Goal: Task Accomplishment & Management: Use online tool/utility

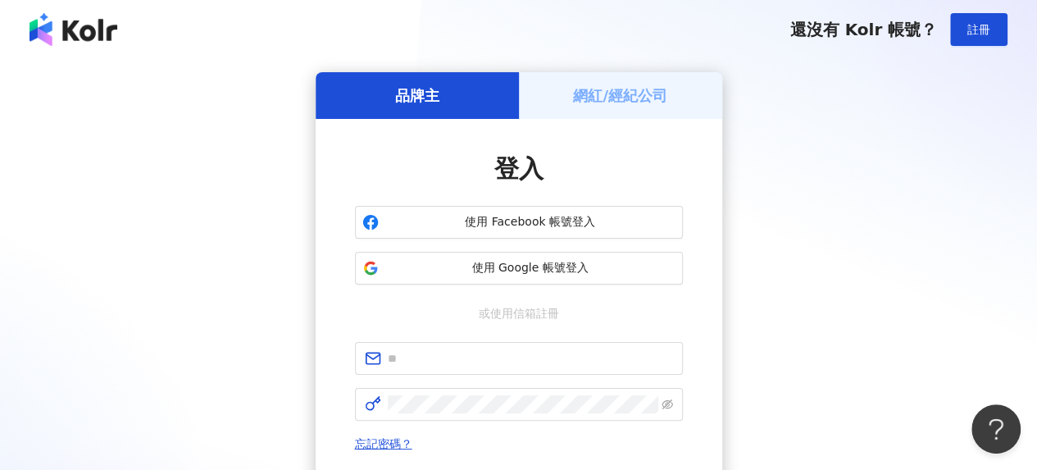
click at [602, 108] on div "網紅/經紀公司" at bounding box center [620, 95] width 203 height 47
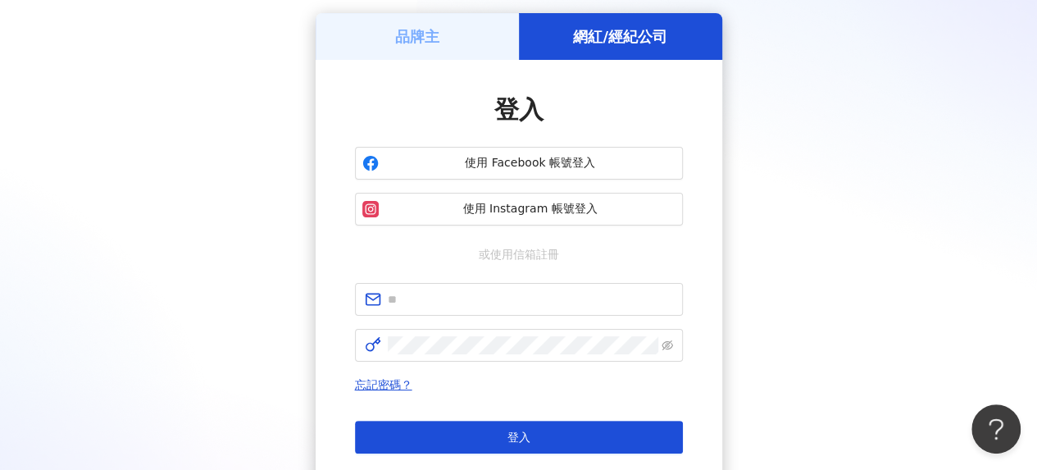
scroll to position [164, 0]
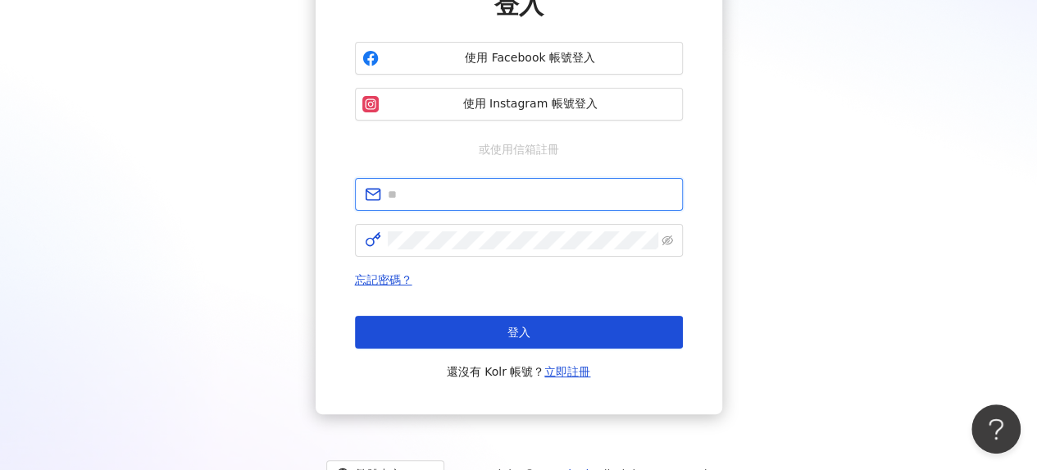
drag, startPoint x: 451, startPoint y: 193, endPoint x: 454, endPoint y: 202, distance: 9.6
click at [451, 193] on input "text" at bounding box center [530, 194] width 285 height 18
type input "**********"
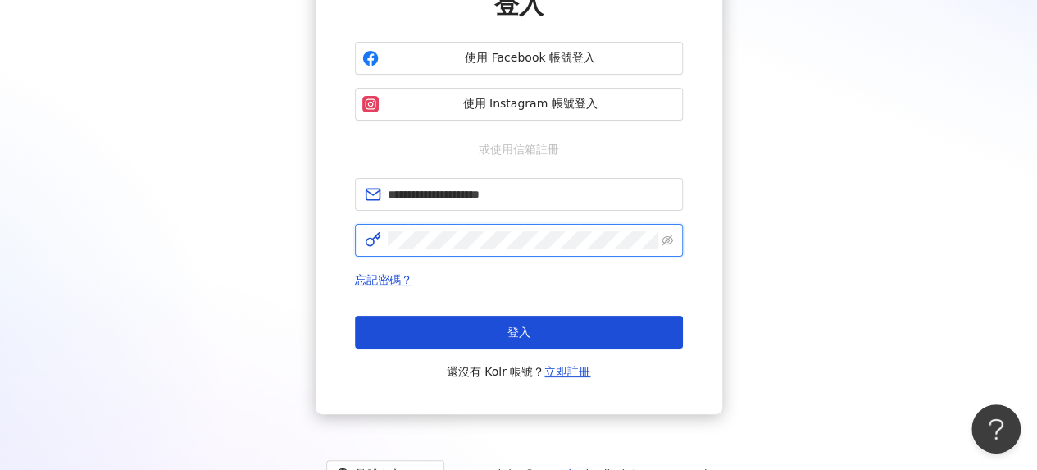
click button "登入" at bounding box center [519, 332] width 328 height 33
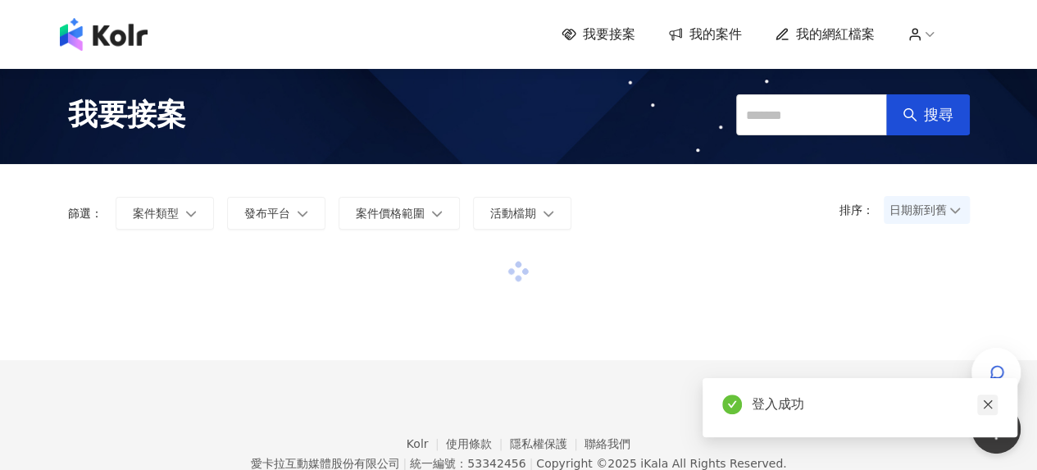
click at [985, 407] on icon "close" at bounding box center [987, 403] width 11 height 11
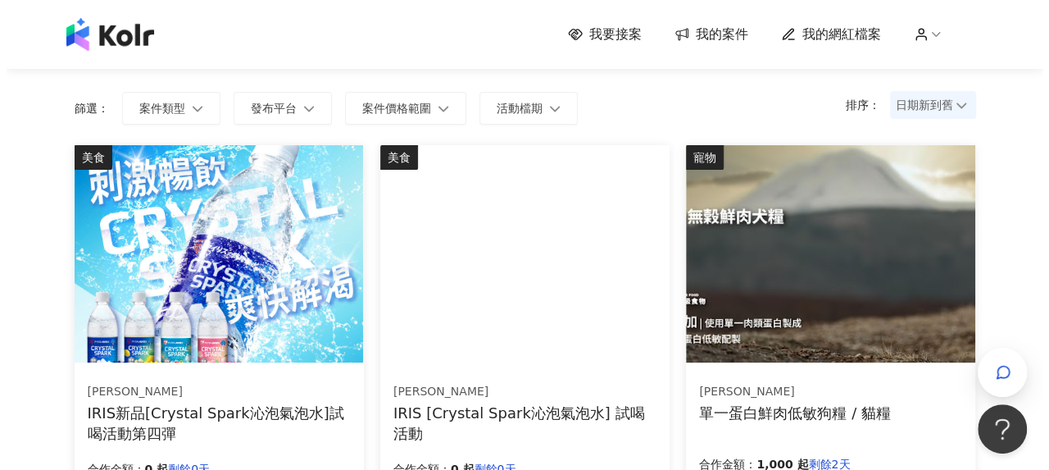
scroll to position [164, 0]
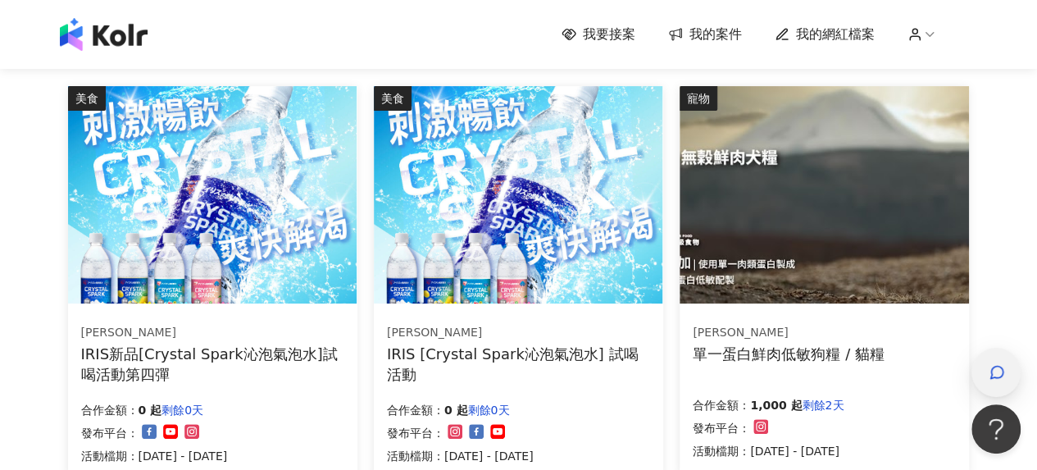
click at [988, 373] on icon "button" at bounding box center [996, 372] width 16 height 16
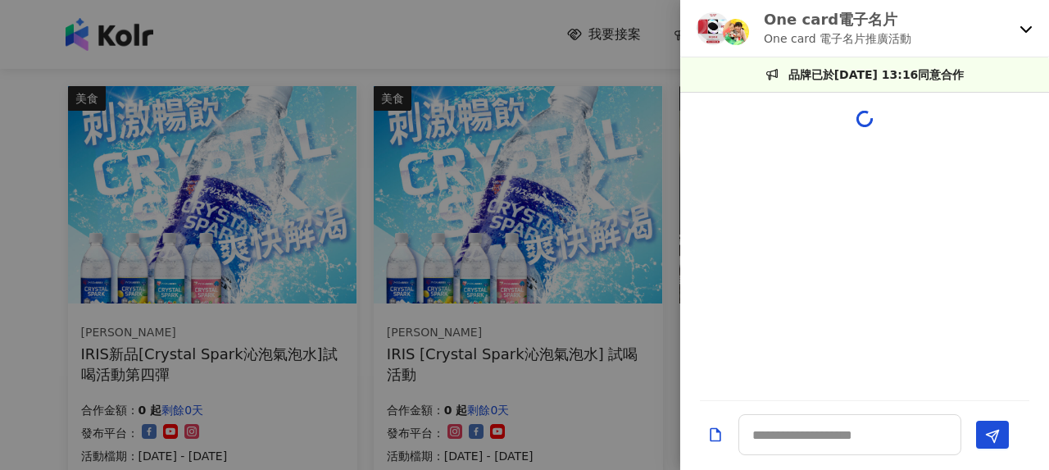
scroll to position [1729, 0]
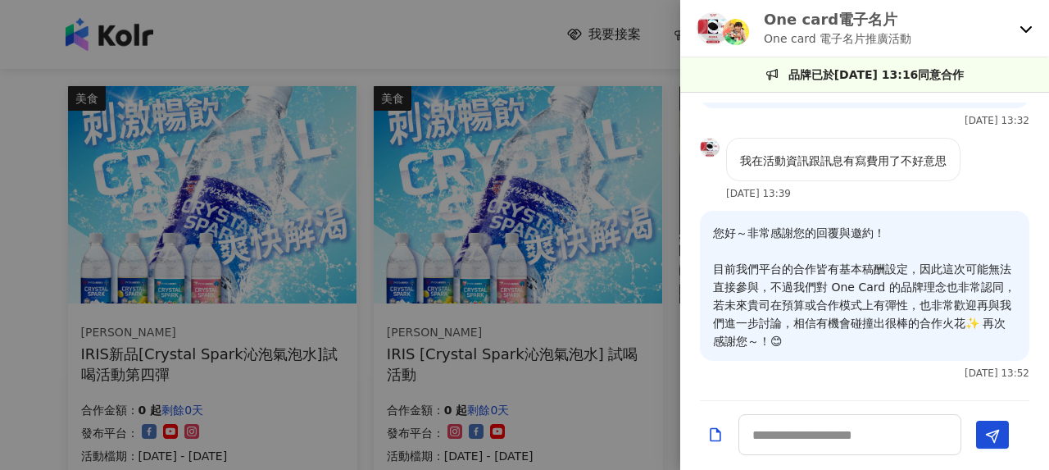
click at [1022, 30] on icon at bounding box center [1026, 28] width 13 height 13
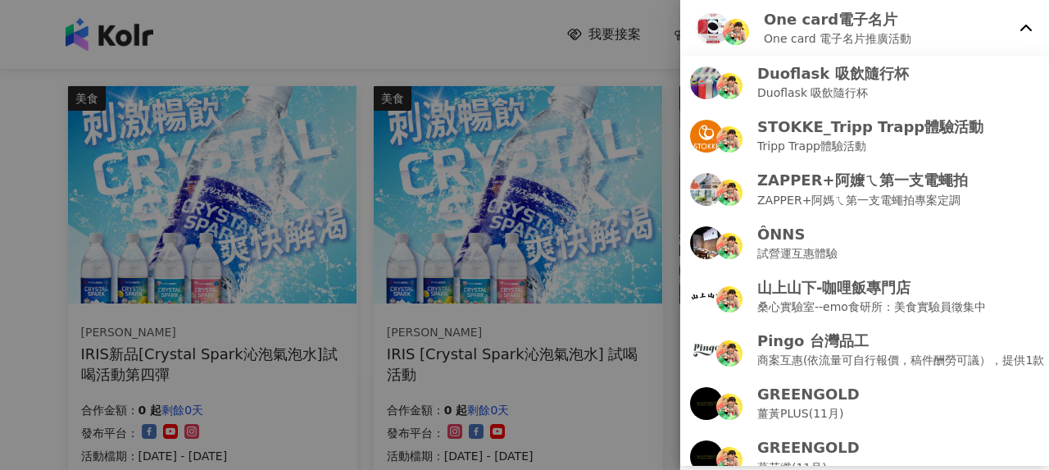
click at [397, 25] on div at bounding box center [524, 235] width 1049 height 470
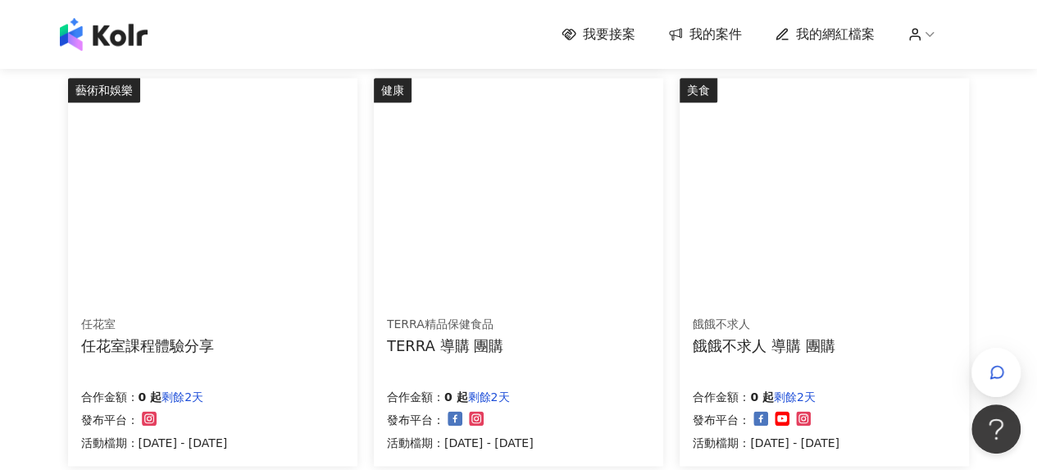
scroll to position [1147, 0]
